Goal: Communication & Community: Answer question/provide support

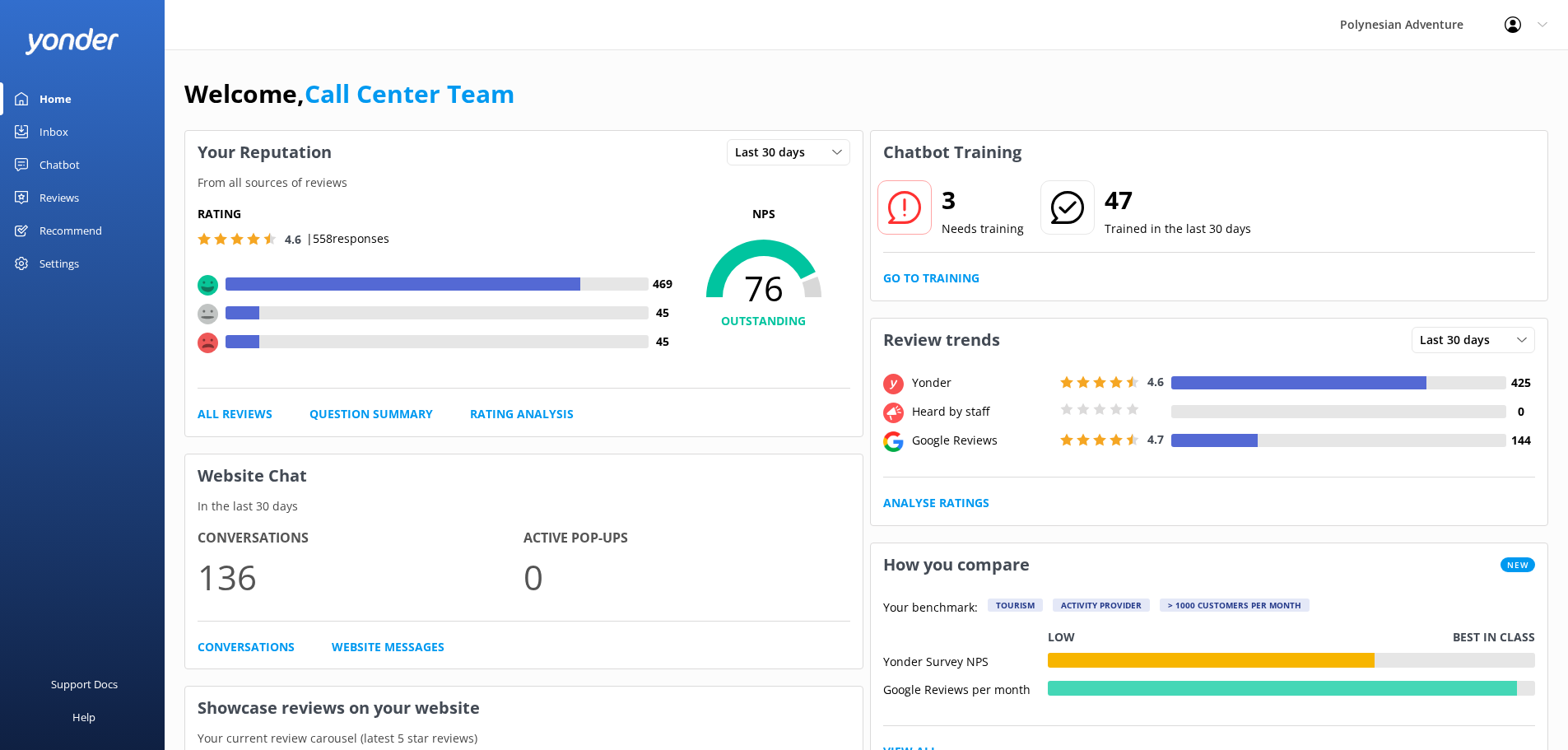
click at [51, 130] on div "Inbox" at bounding box center [53, 132] width 29 height 33
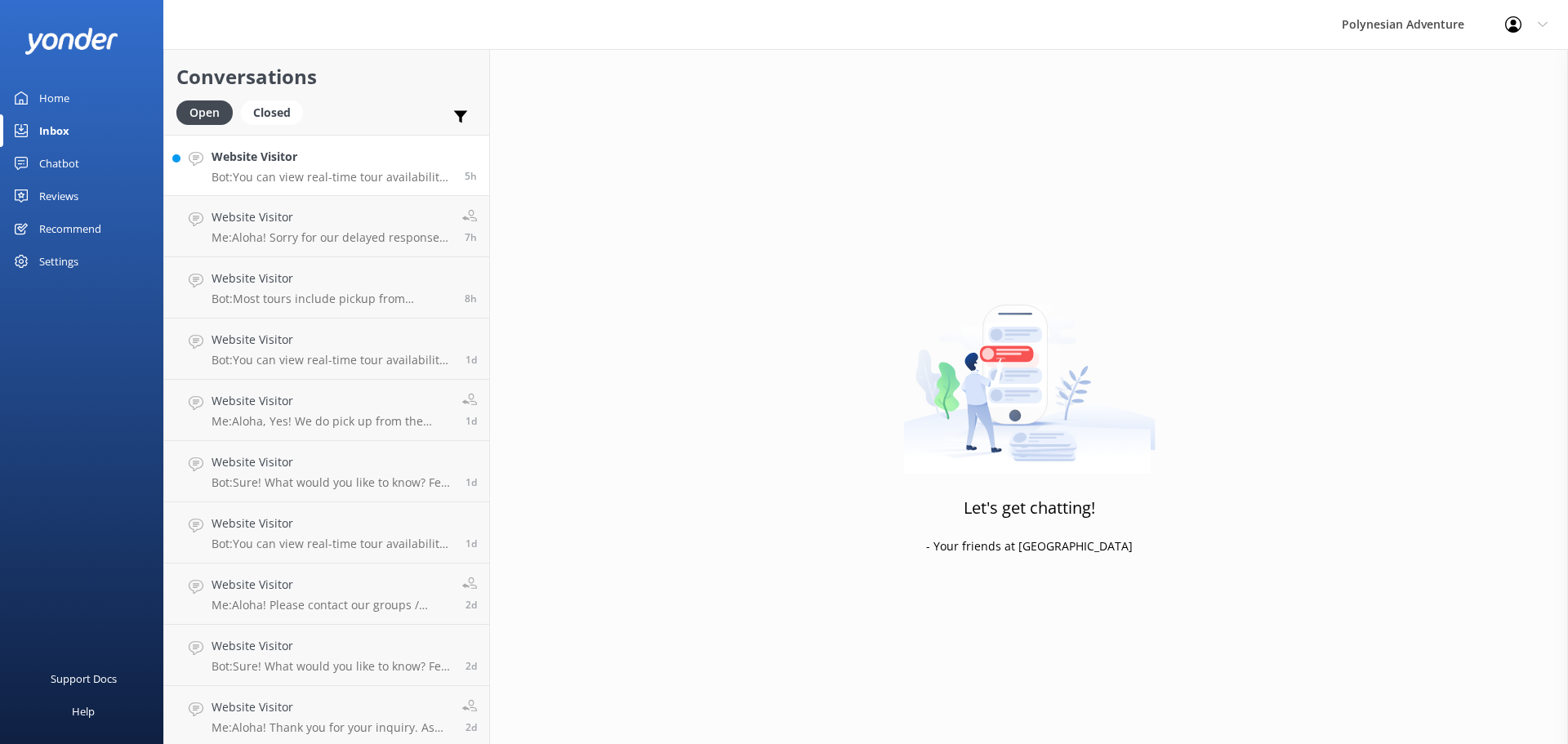
click at [313, 177] on p "Bot: You can view real-time tour availability and book your Polynesian Adventur…" at bounding box center [332, 177] width 241 height 15
